Goal: Navigation & Orientation: Find specific page/section

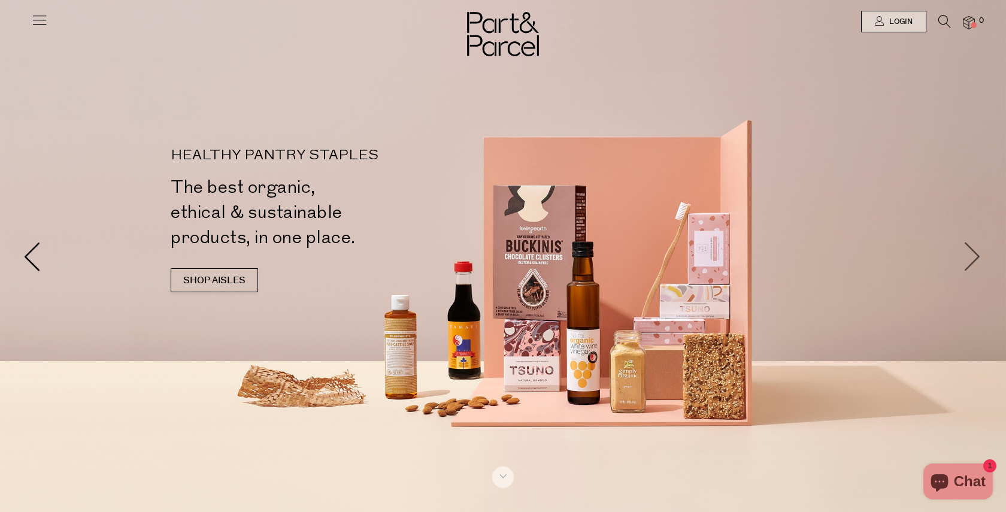
click at [974, 253] on span at bounding box center [973, 256] width 30 height 30
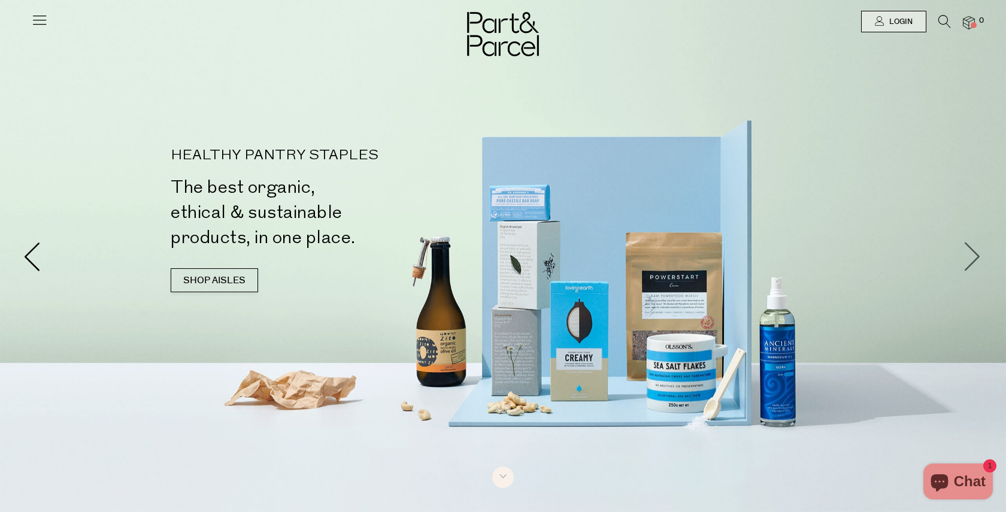
click at [974, 253] on span at bounding box center [973, 256] width 30 height 30
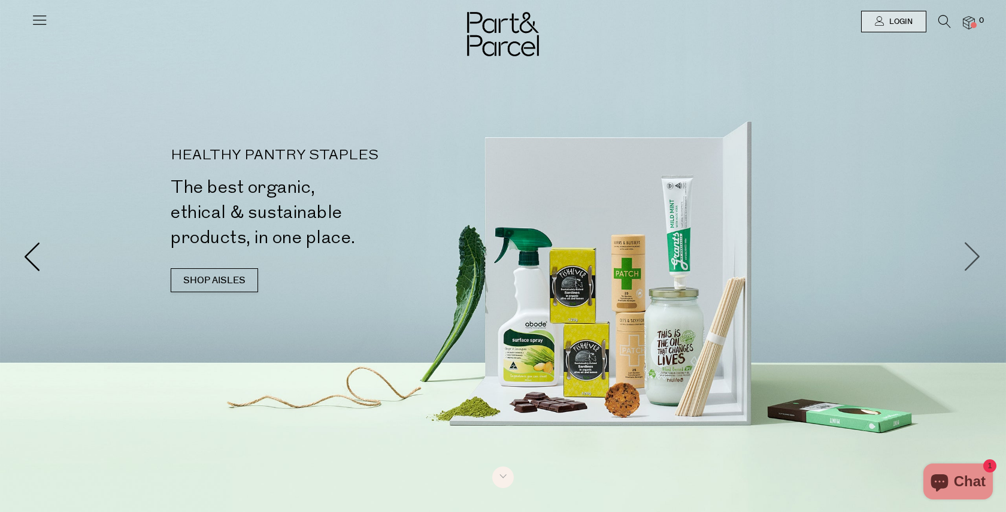
click at [974, 253] on span at bounding box center [973, 256] width 30 height 30
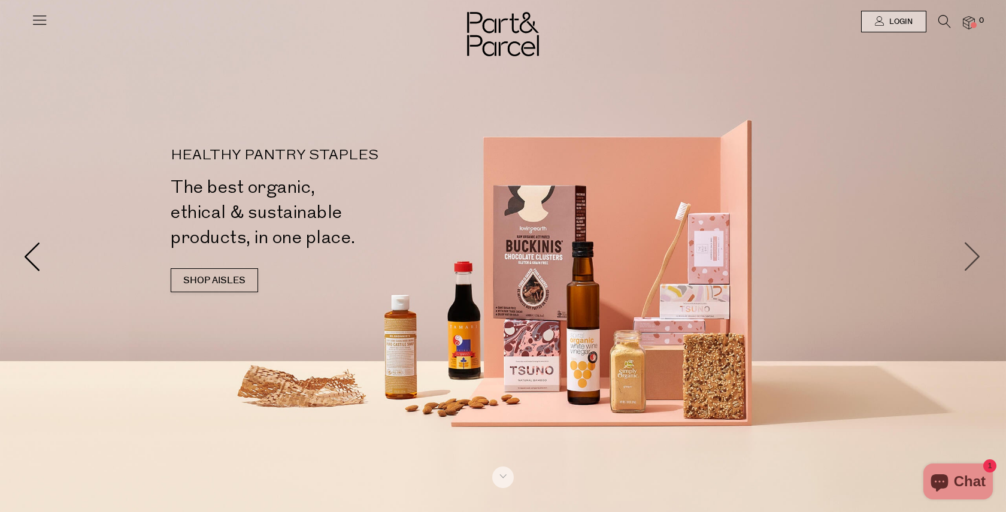
click at [974, 253] on span at bounding box center [973, 256] width 30 height 30
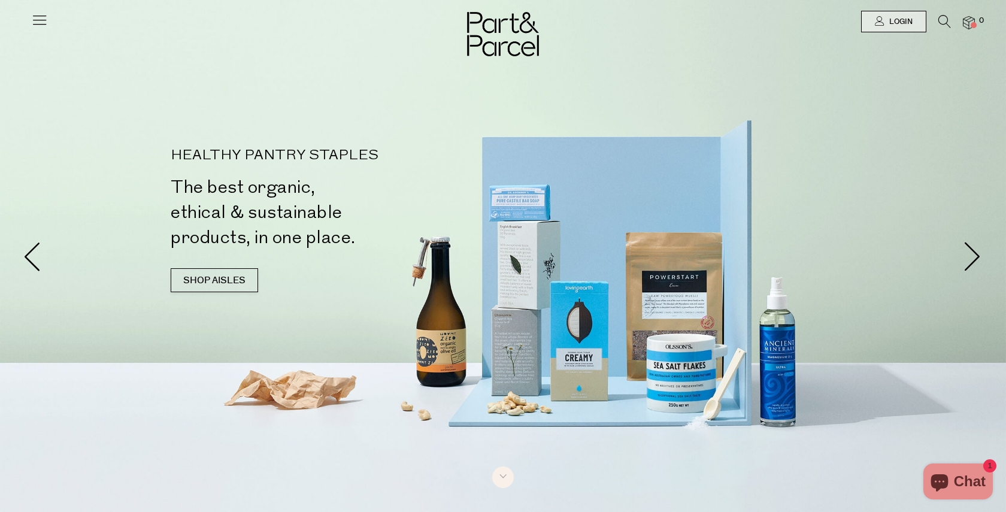
click at [37, 16] on icon at bounding box center [39, 19] width 17 height 17
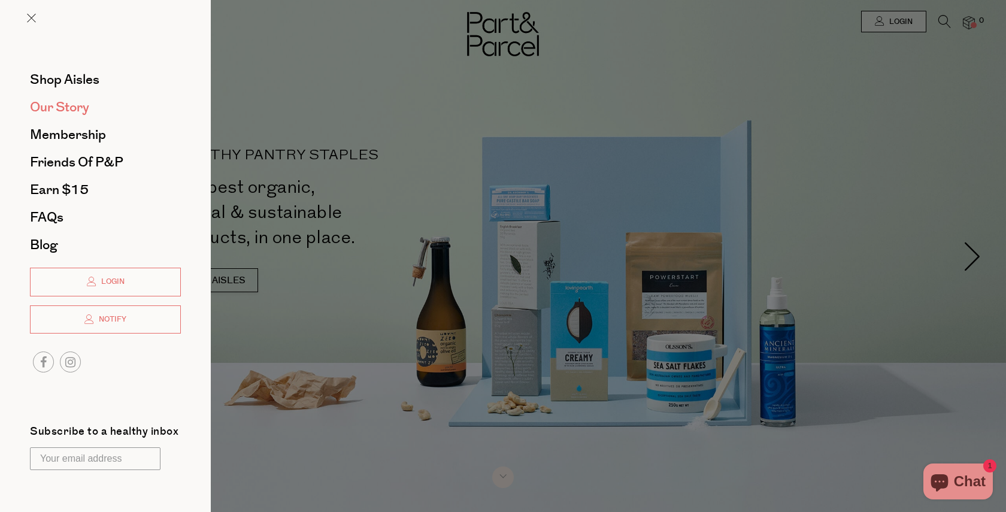
click at [65, 107] on span "Our Story" at bounding box center [59, 107] width 59 height 19
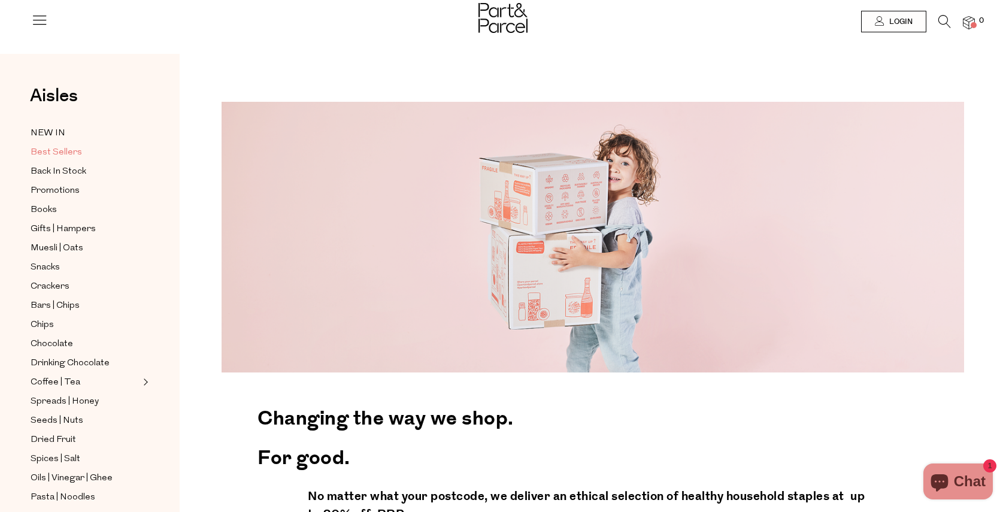
click at [62, 153] on span "Best Sellers" at bounding box center [56, 152] width 51 height 14
